Goal: Information Seeking & Learning: Learn about a topic

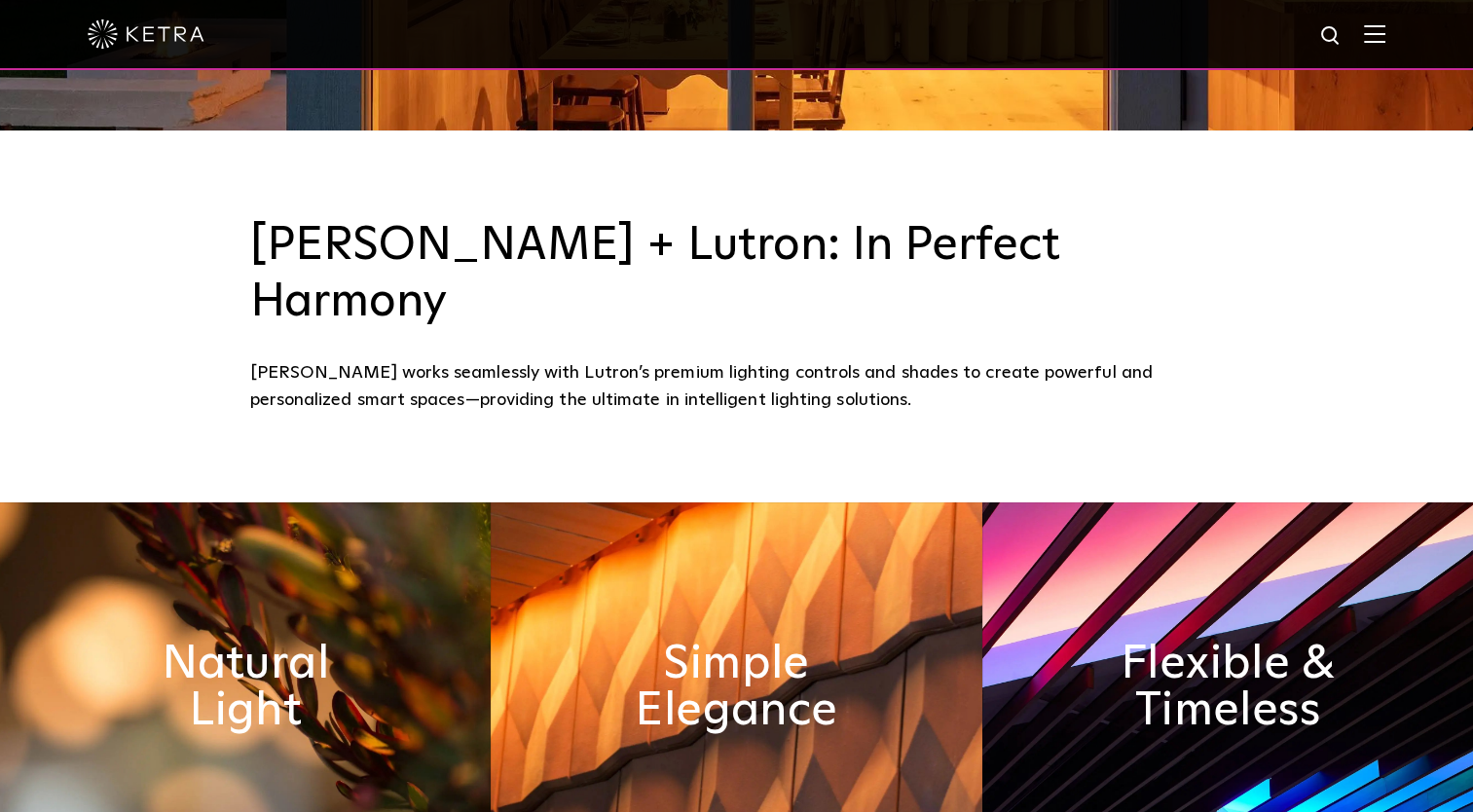
scroll to position [682, 0]
click at [251, 672] on h2 "Natural Light" at bounding box center [245, 688] width 268 height 103
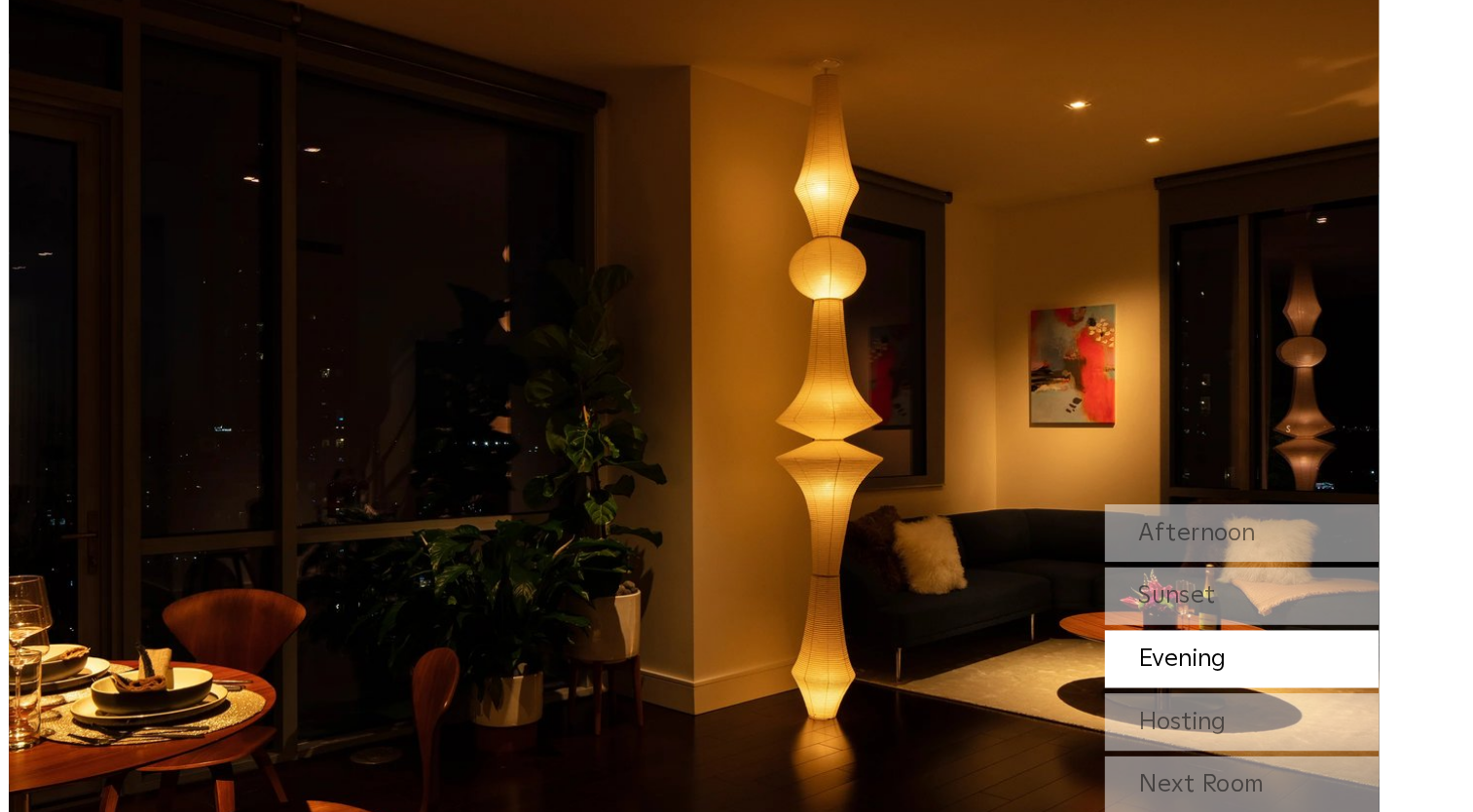
scroll to position [1702, 0]
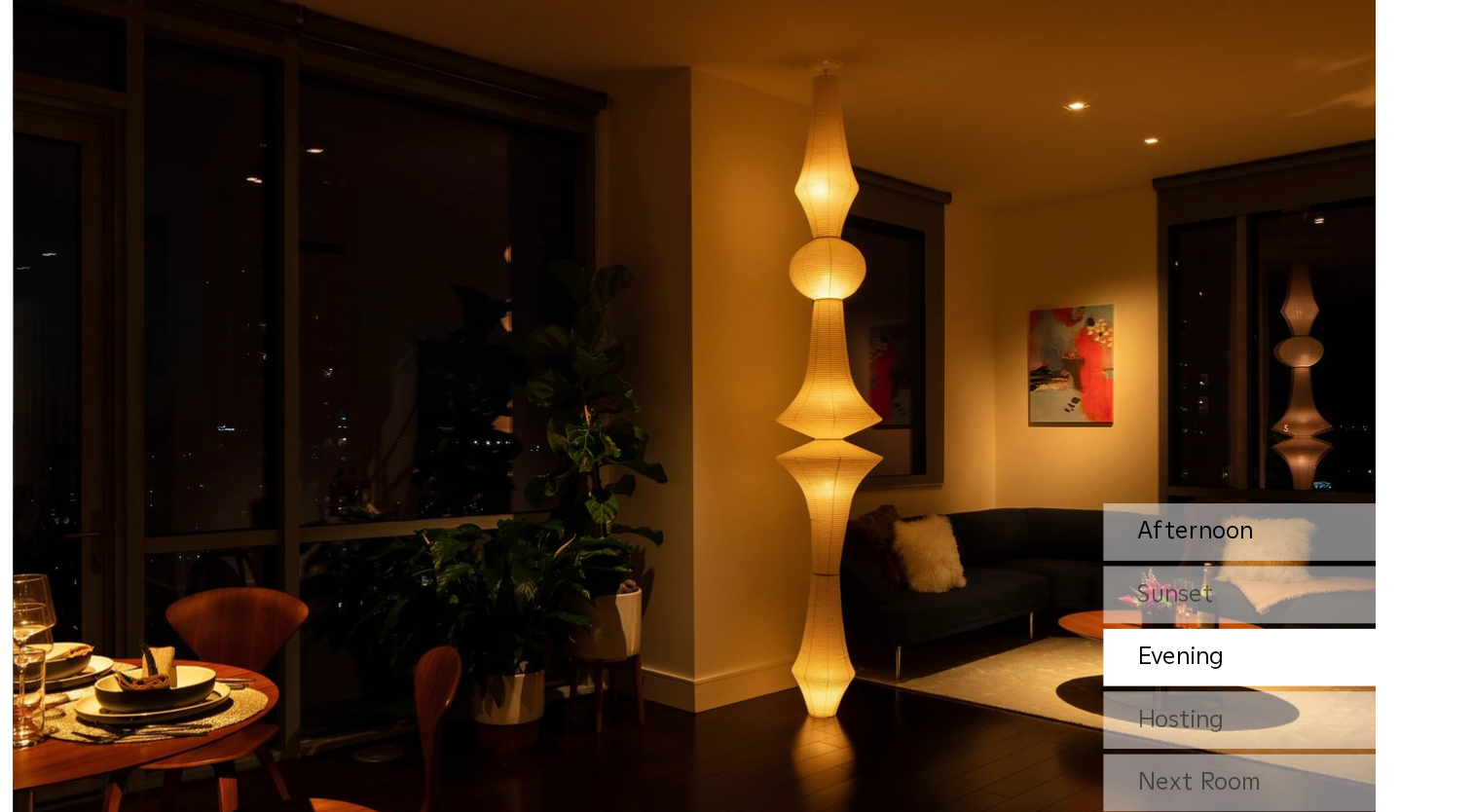
click at [1080, 511] on span "Afternoon" at bounding box center [1096, 520] width 83 height 18
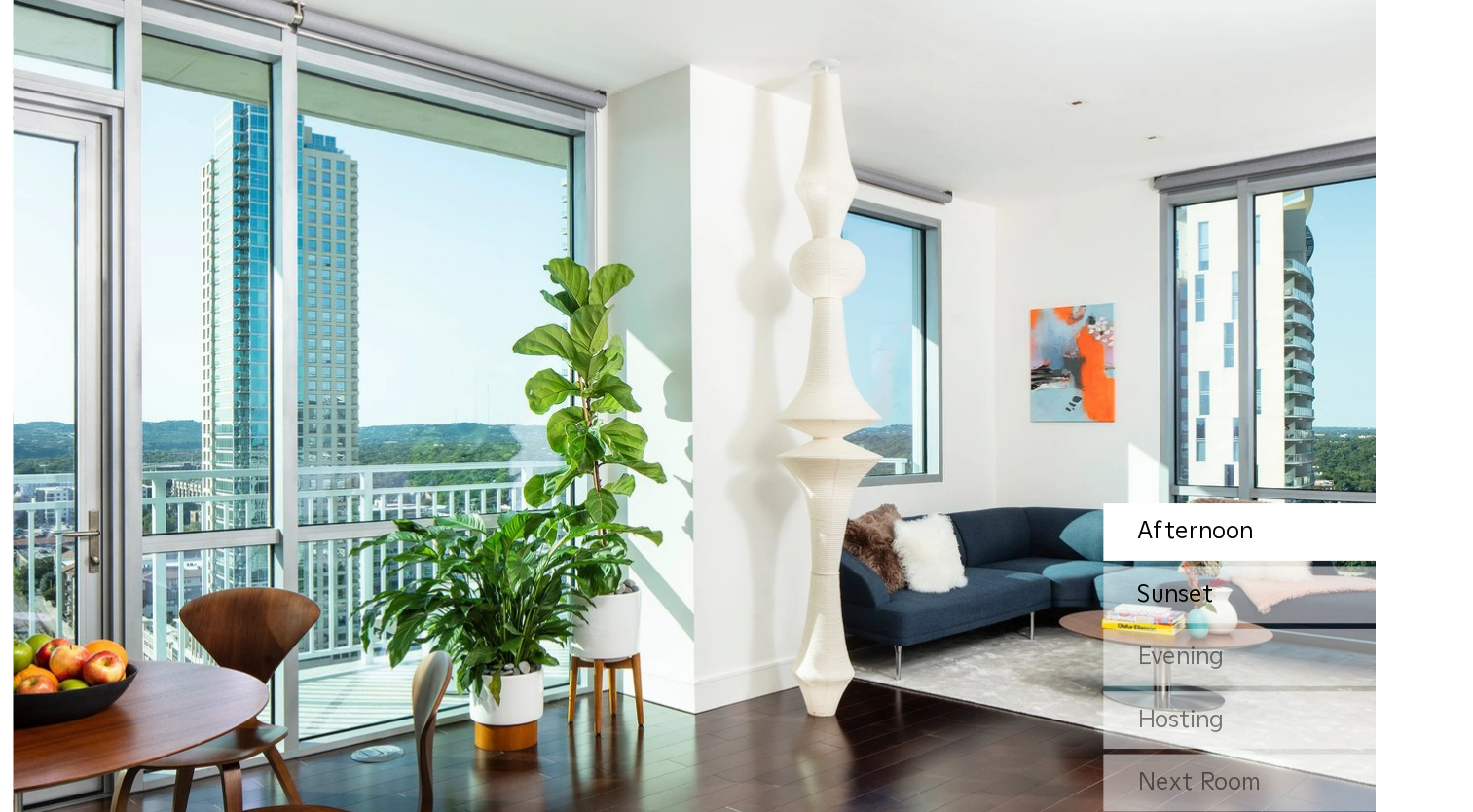
click at [1072, 555] on span "Sunset" at bounding box center [1081, 564] width 54 height 18
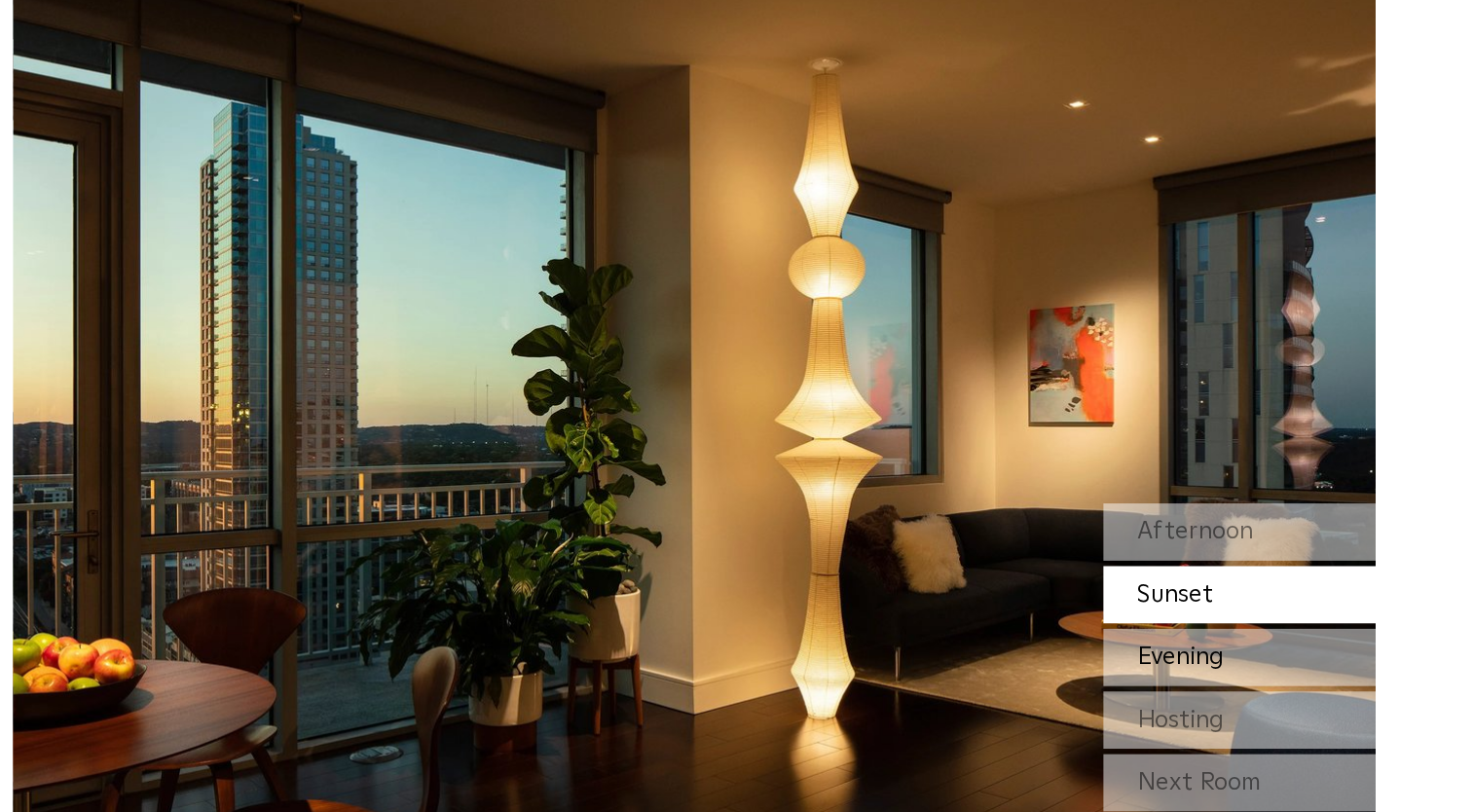
click at [1063, 600] on span "Evening" at bounding box center [1085, 609] width 62 height 18
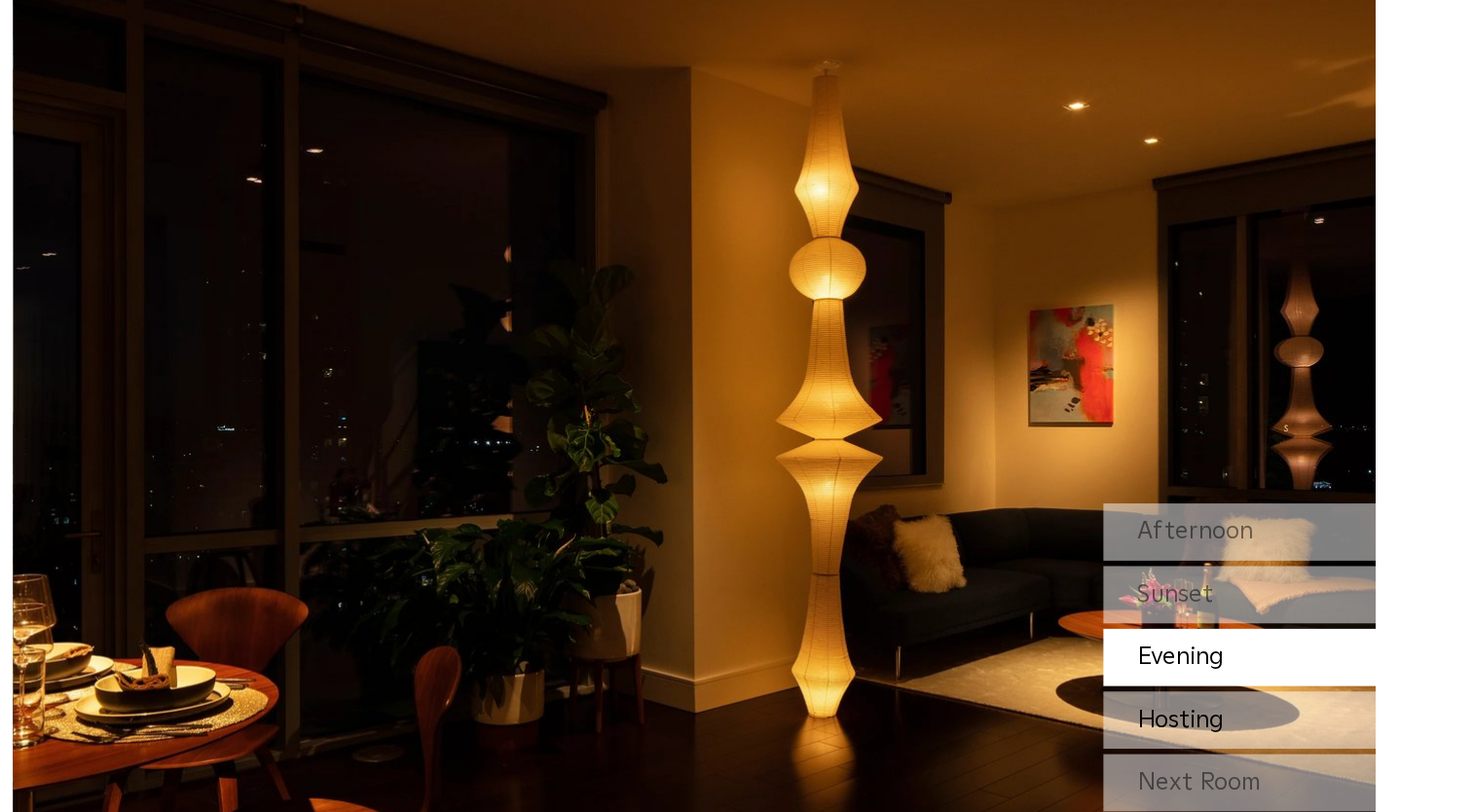
click at [1072, 645] on span "Hosting" at bounding box center [1085, 654] width 62 height 18
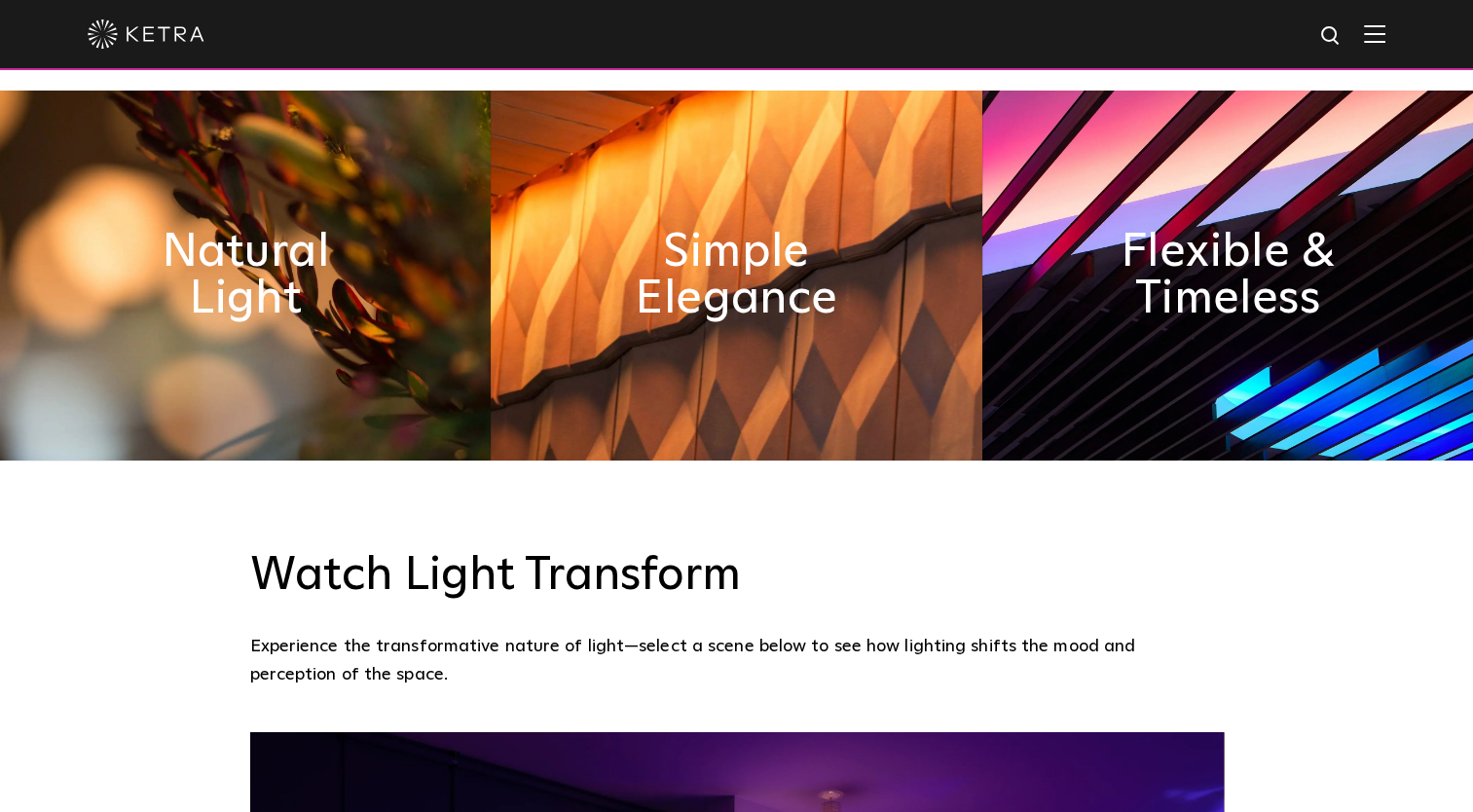
scroll to position [1079, 0]
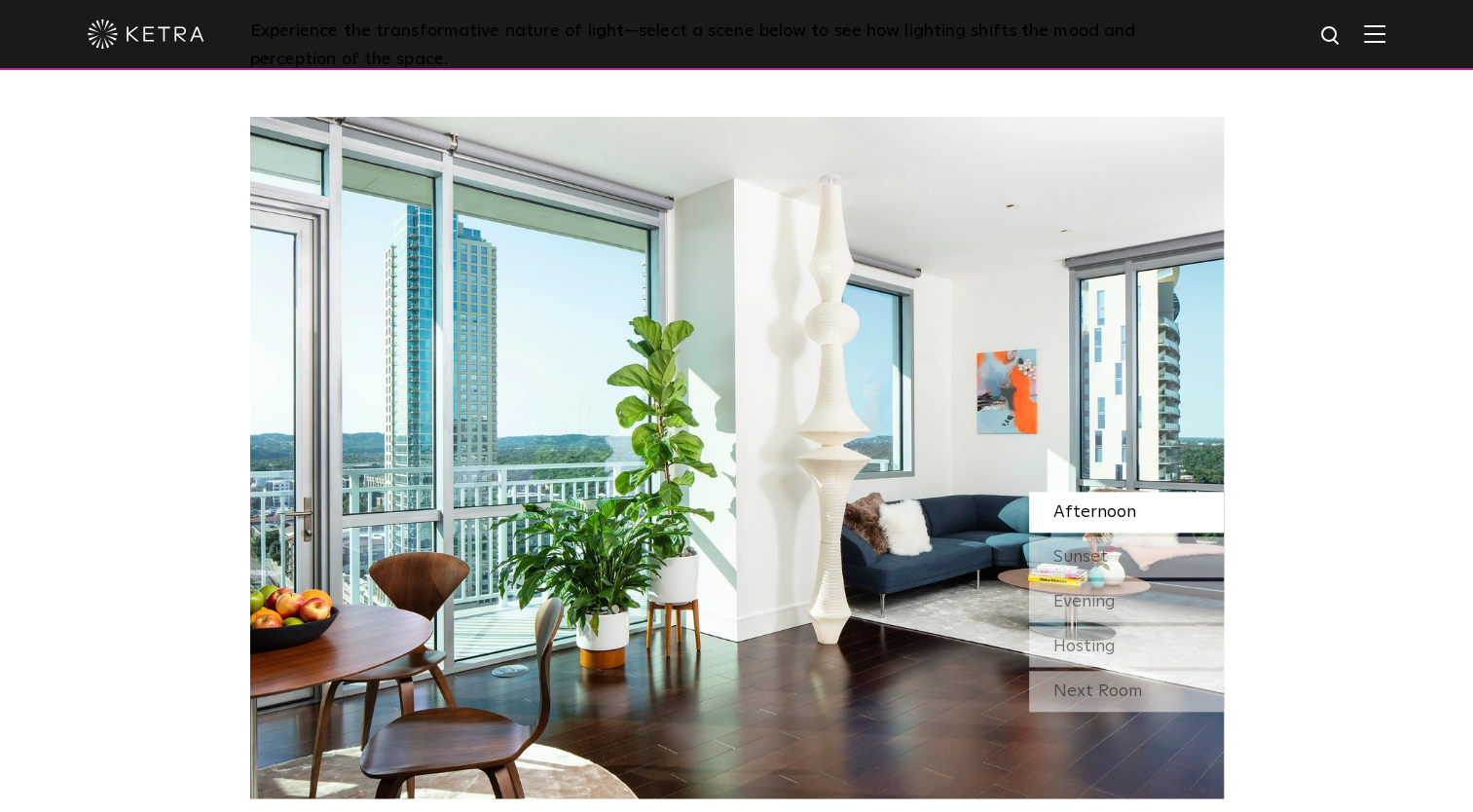
scroll to position [1706, 0]
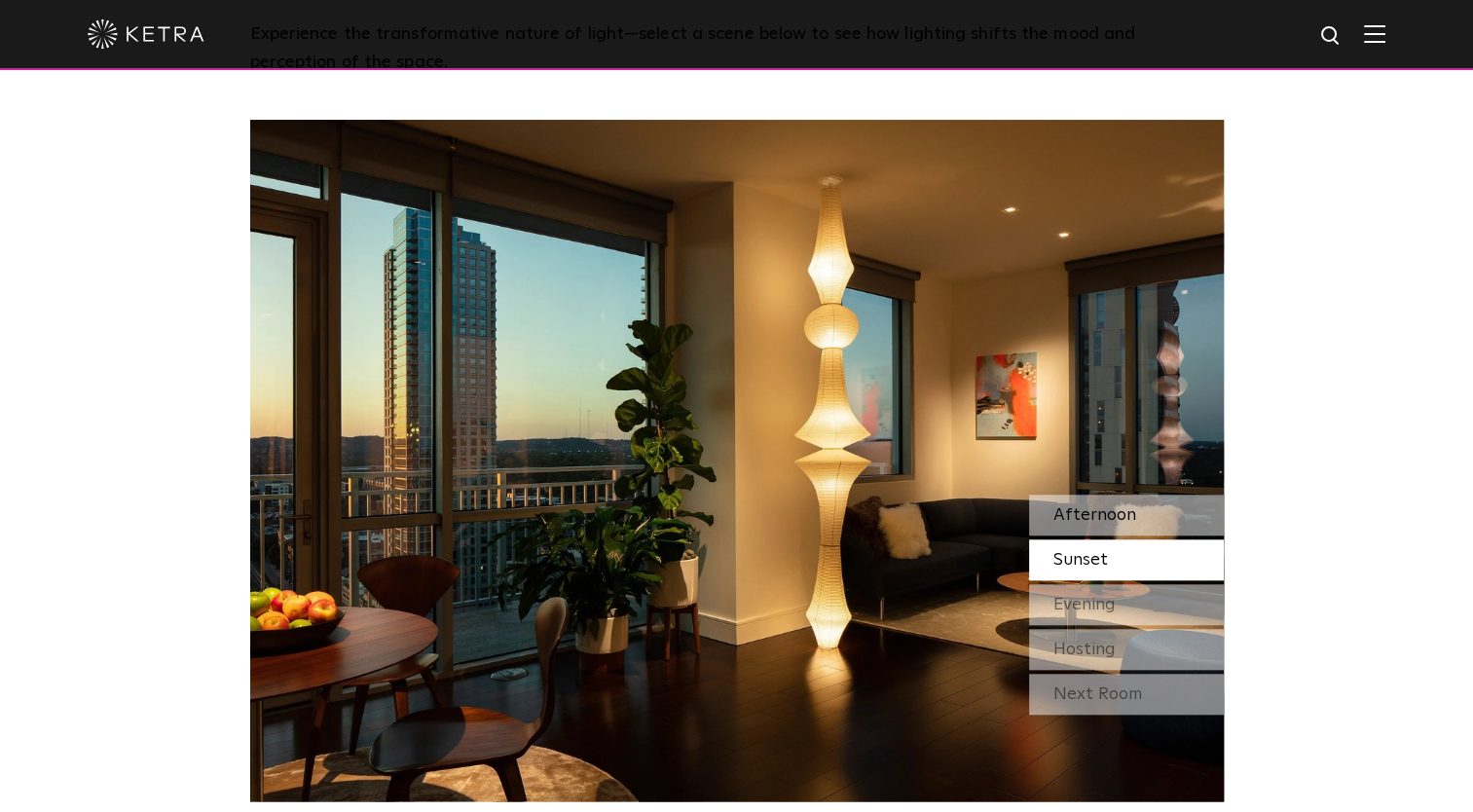
click at [1087, 507] on span "Afternoon" at bounding box center [1096, 516] width 83 height 18
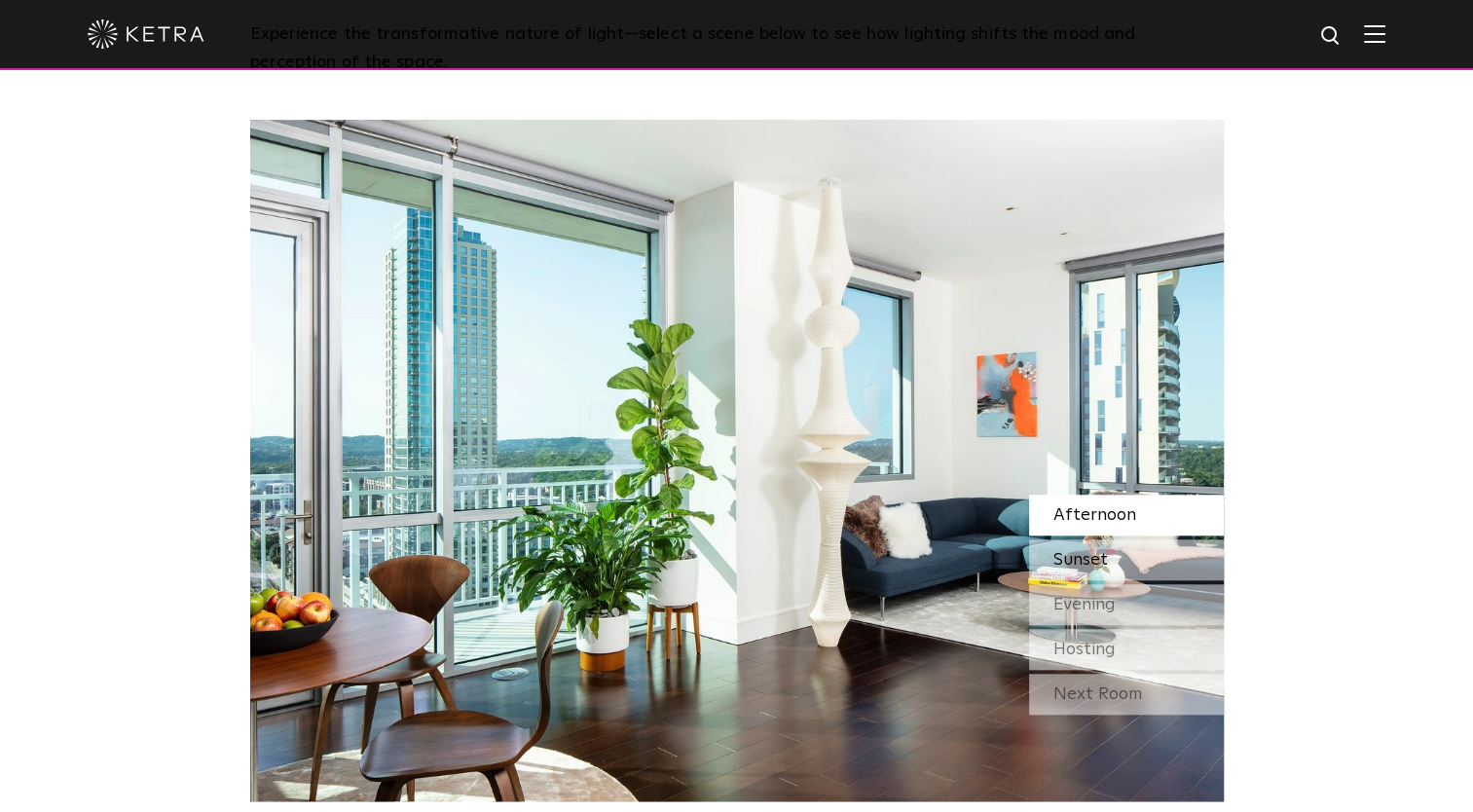
click at [1079, 551] on span "Sunset" at bounding box center [1081, 560] width 54 height 18
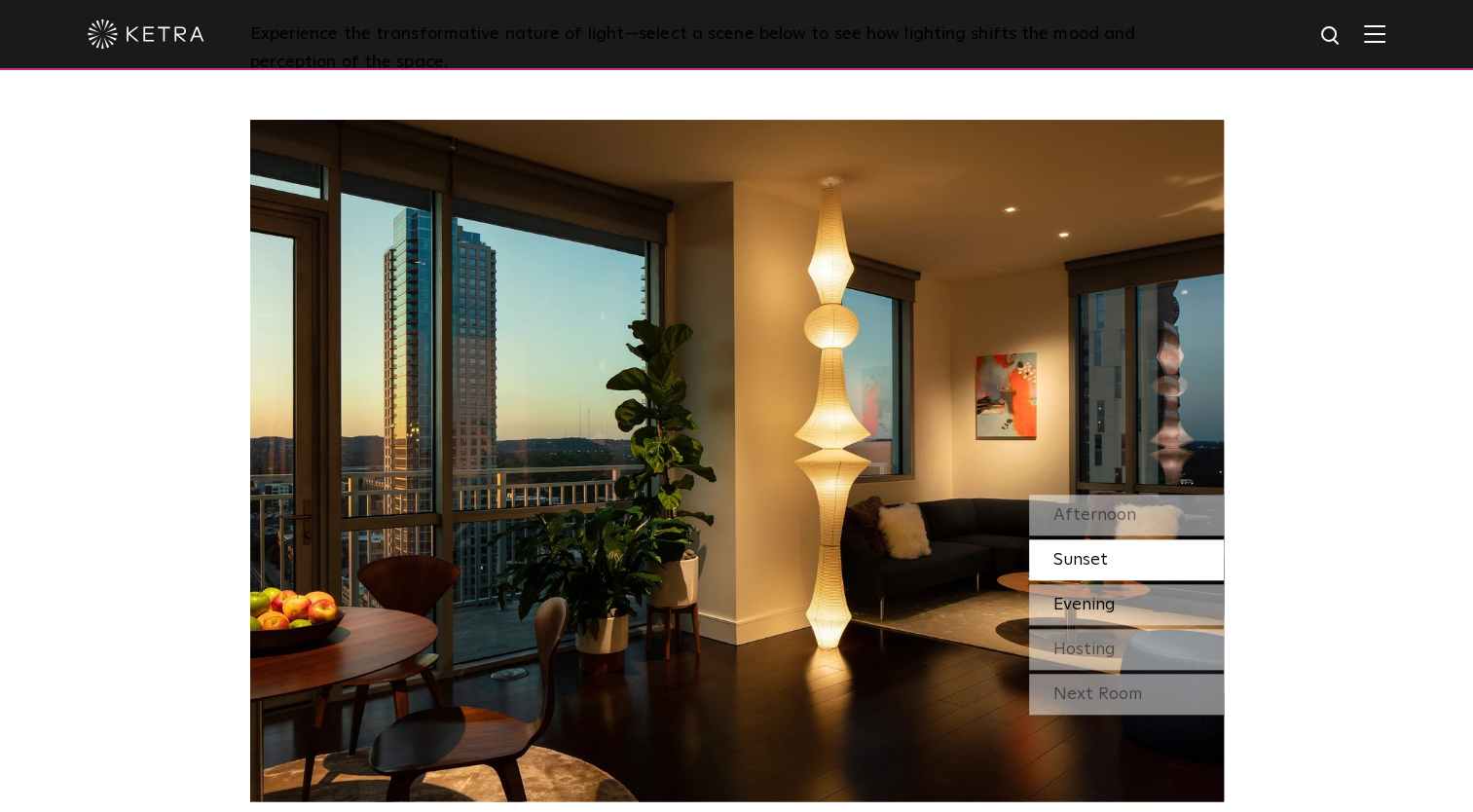
click at [1078, 584] on div "Evening" at bounding box center [1126, 604] width 195 height 41
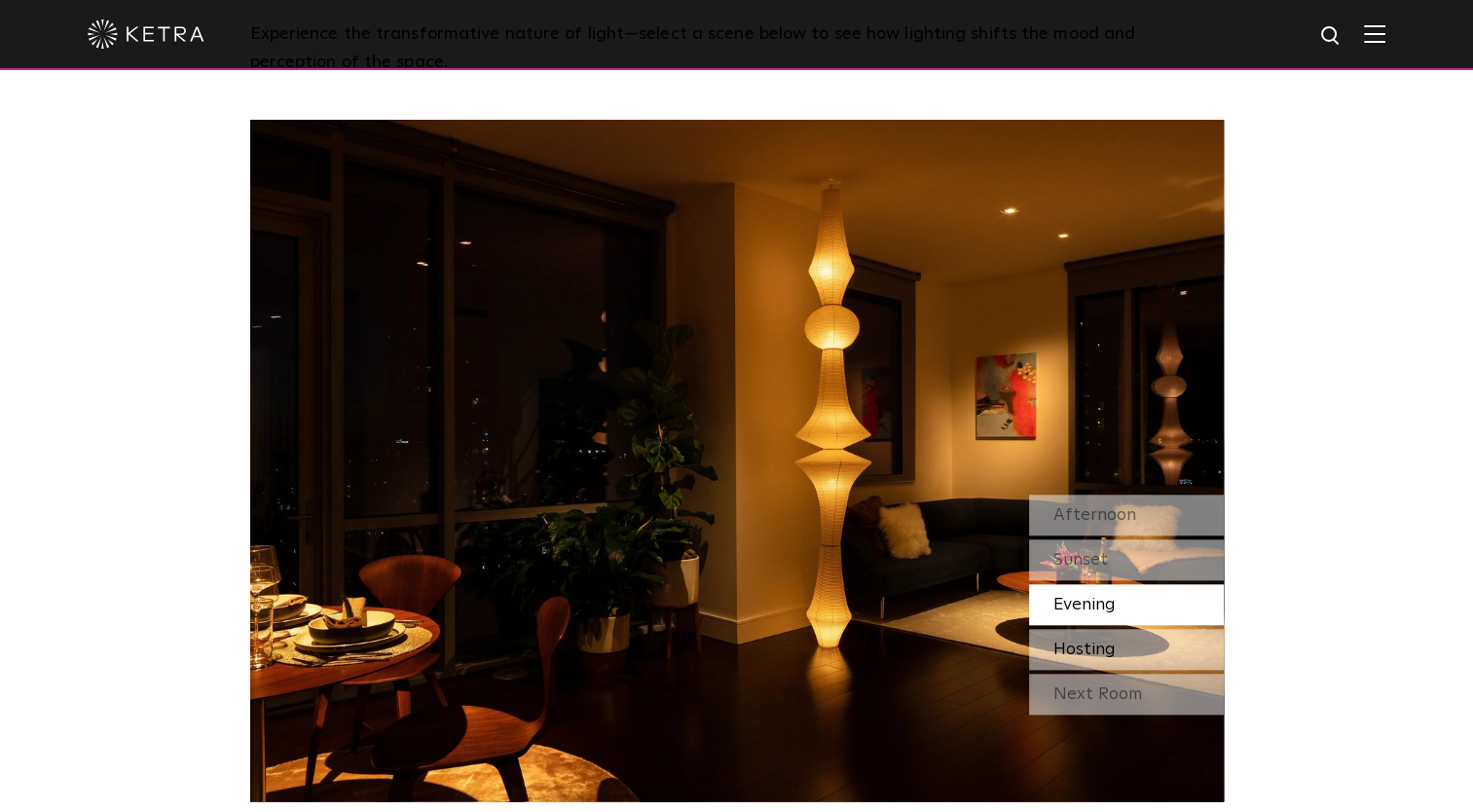
click at [1088, 641] on span "Hosting" at bounding box center [1085, 650] width 62 height 18
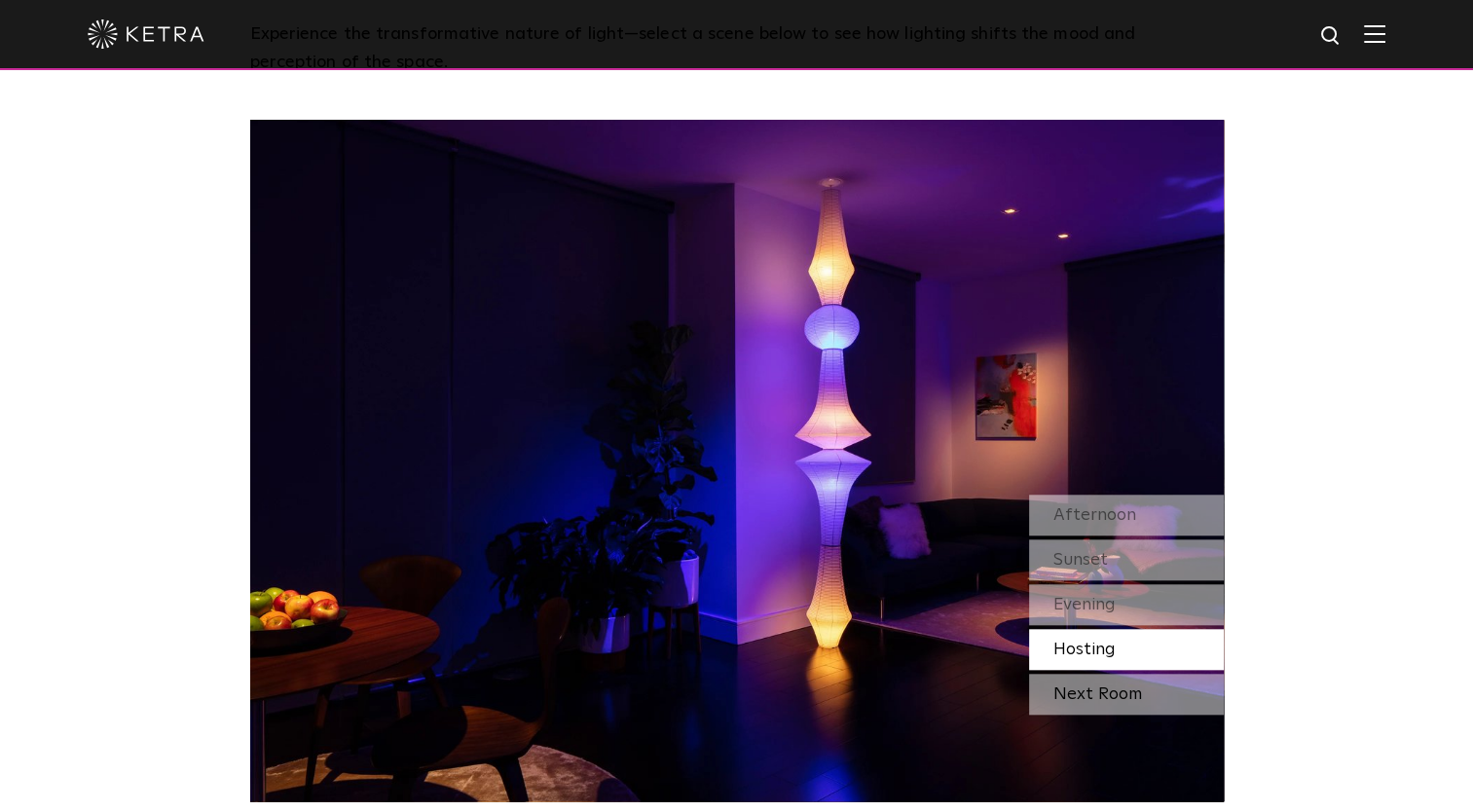
click at [1060, 674] on div "Next Room" at bounding box center [1126, 693] width 195 height 41
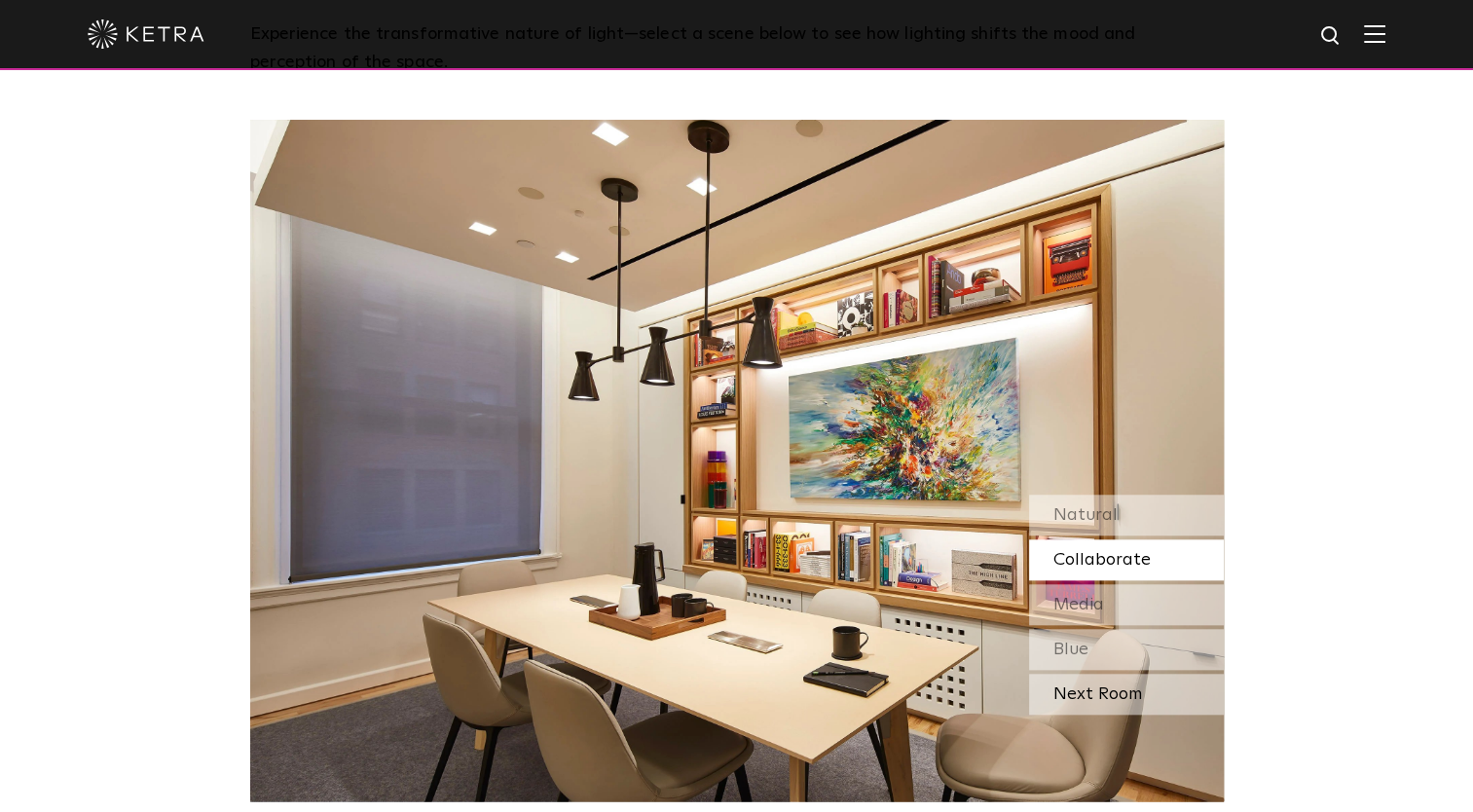
click at [1088, 674] on div "Next Room" at bounding box center [1126, 693] width 195 height 41
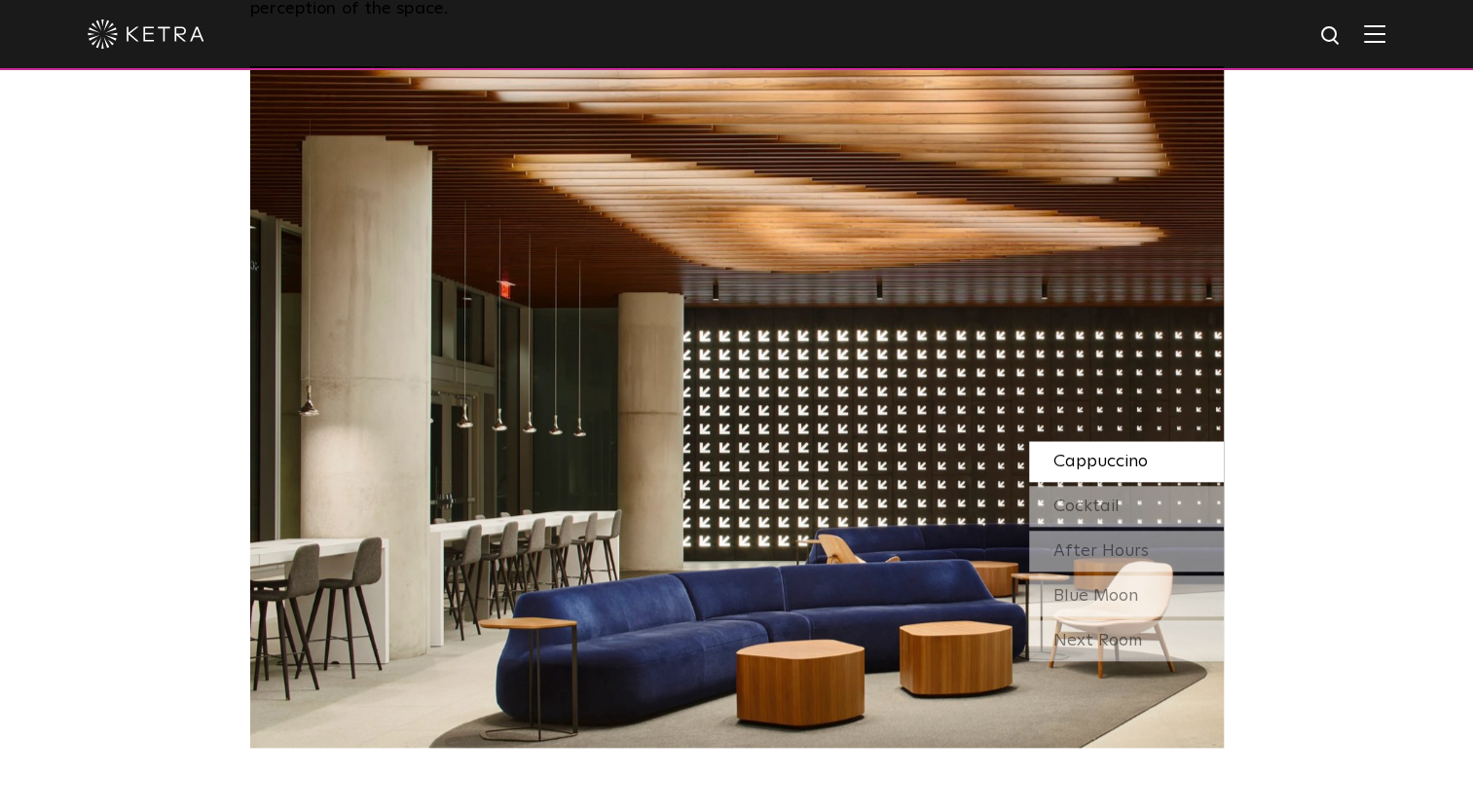
scroll to position [1760, 0]
click at [1112, 497] on span "Cocktail" at bounding box center [1087, 506] width 66 height 18
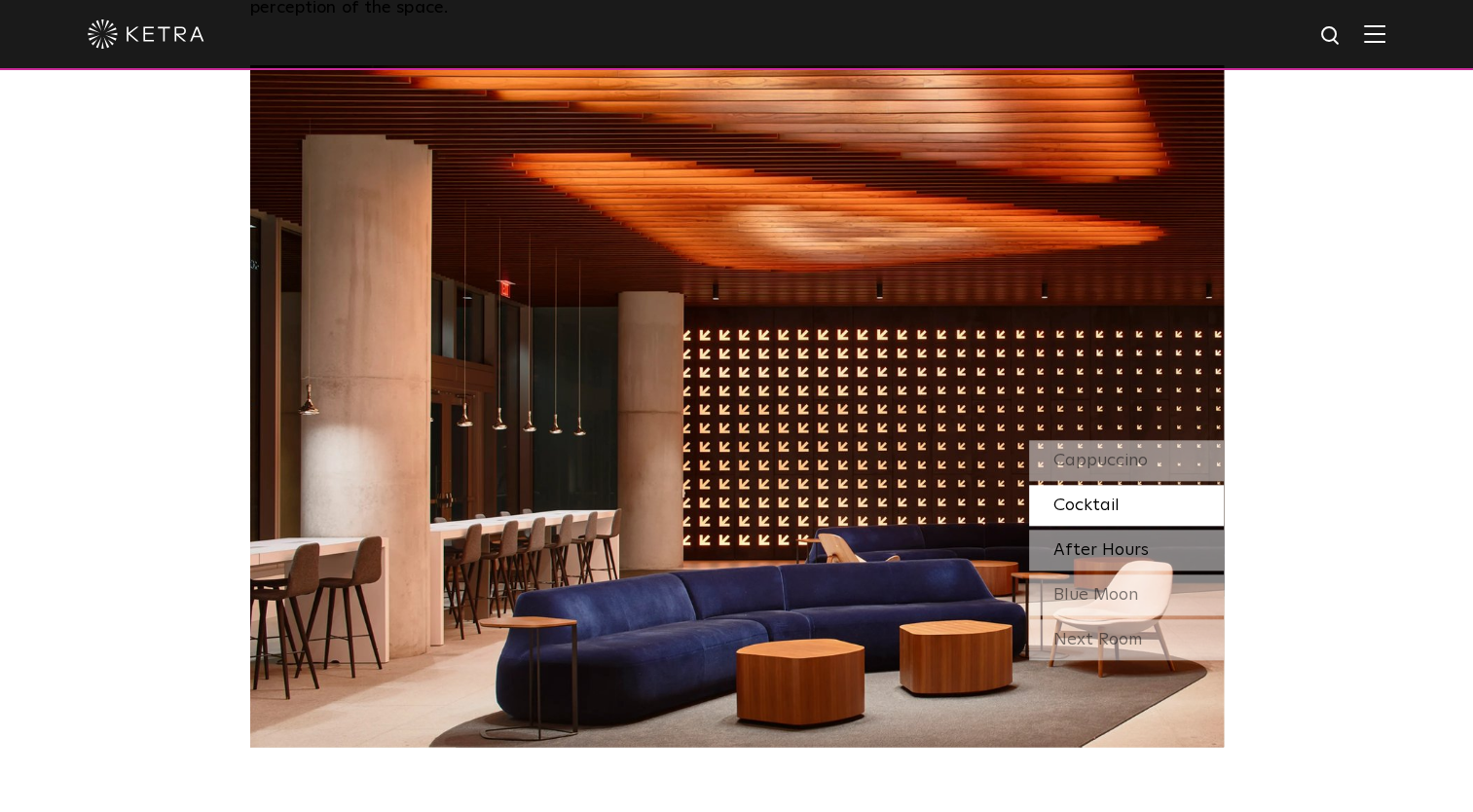
click at [1090, 541] on span "After Hours" at bounding box center [1102, 550] width 96 height 18
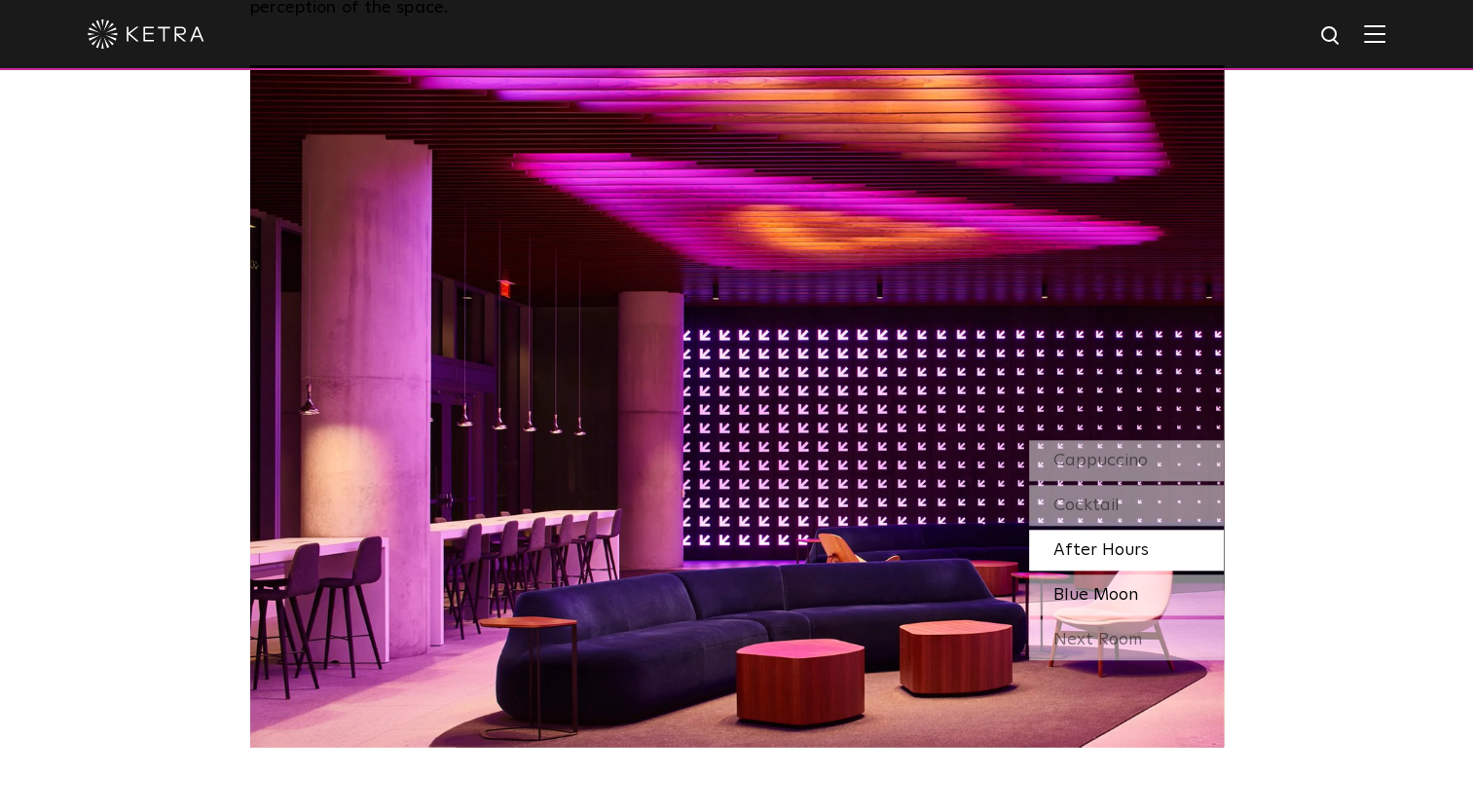
click at [1067, 586] on span "Blue Moon" at bounding box center [1097, 595] width 85 height 18
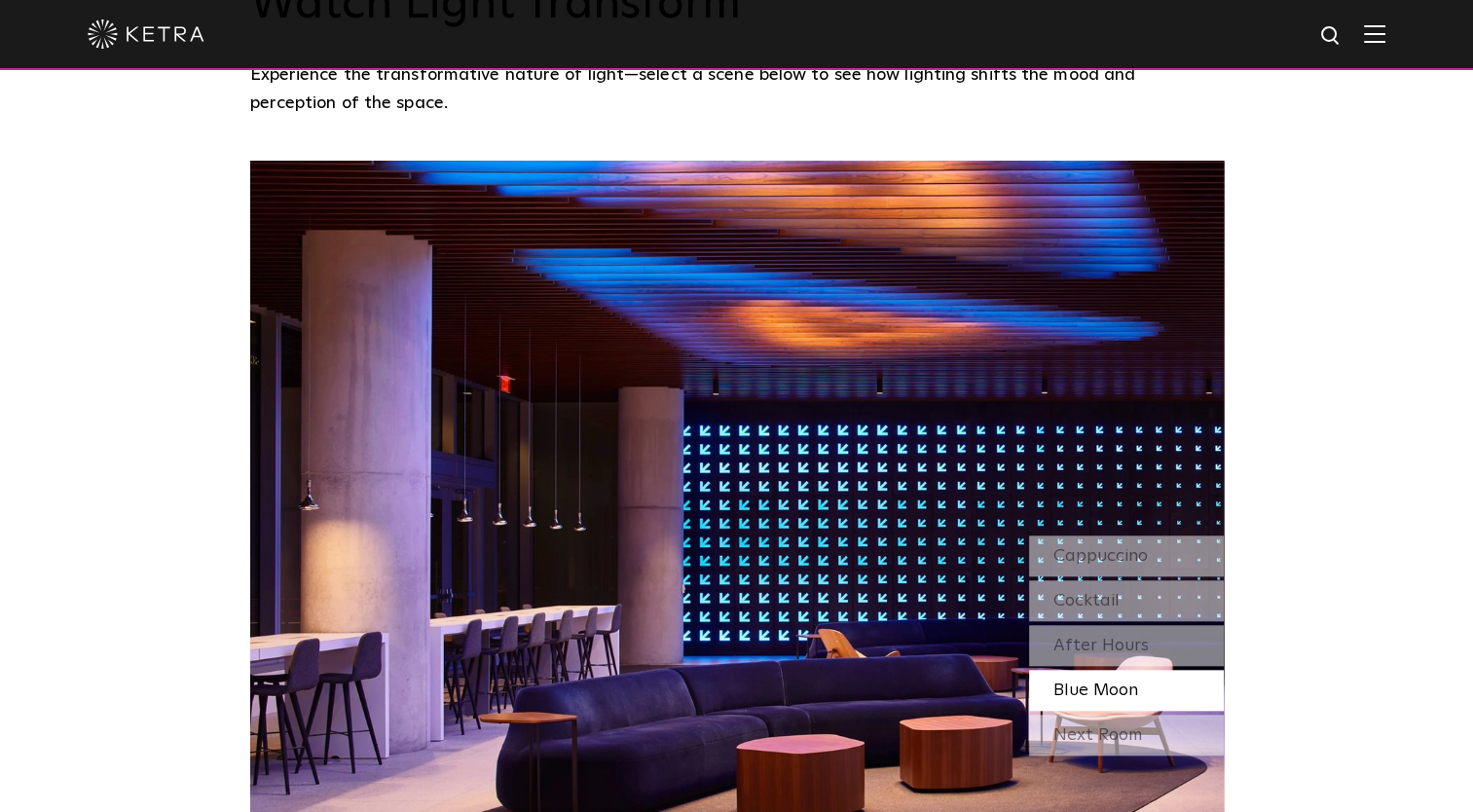
scroll to position [1664, 0]
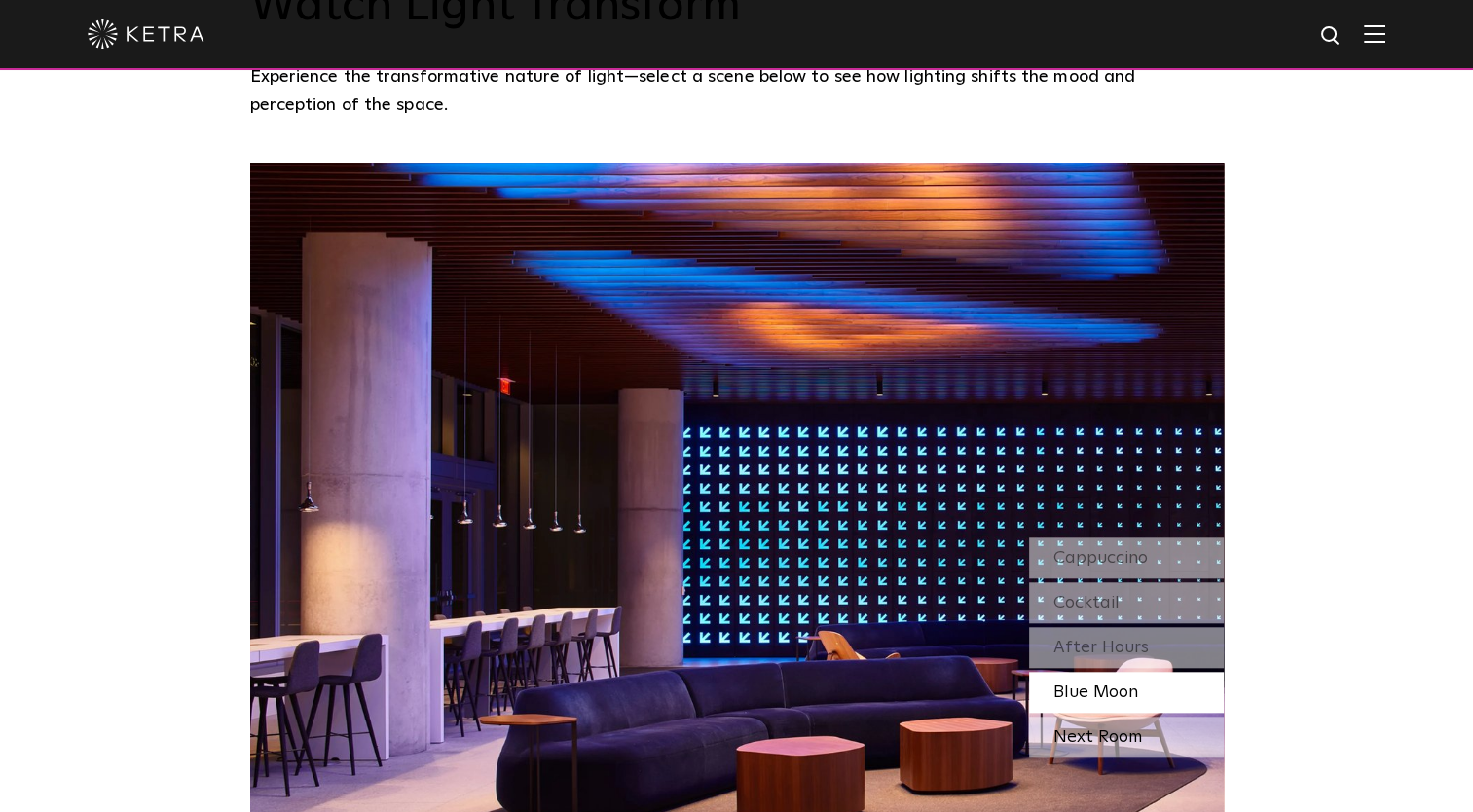
click at [1082, 717] on div "Next Room" at bounding box center [1126, 737] width 195 height 41
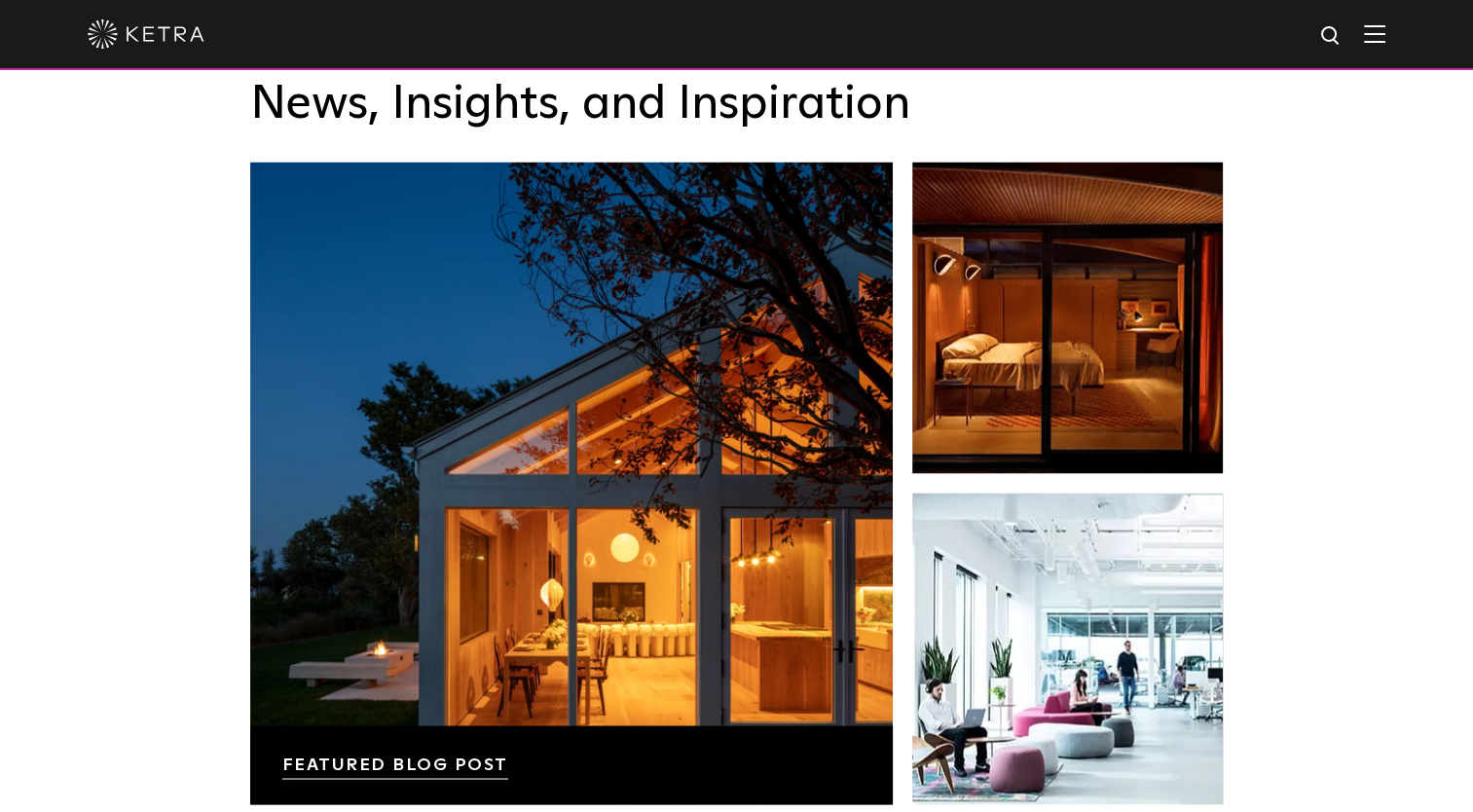
scroll to position [3095, 0]
